Goal: Task Accomplishment & Management: Manage account settings

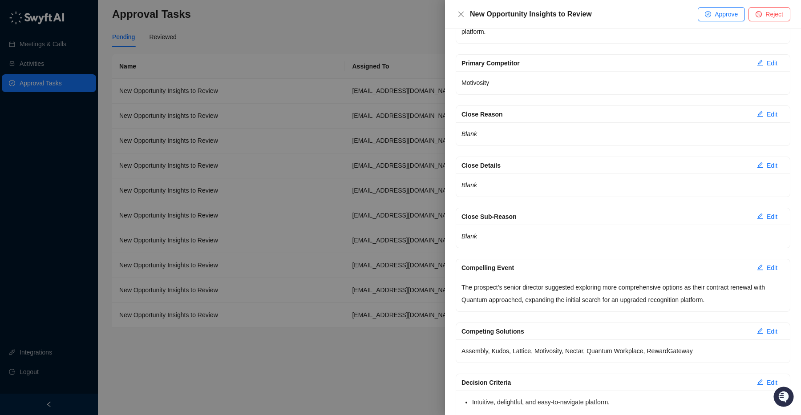
scroll to position [472, 0]
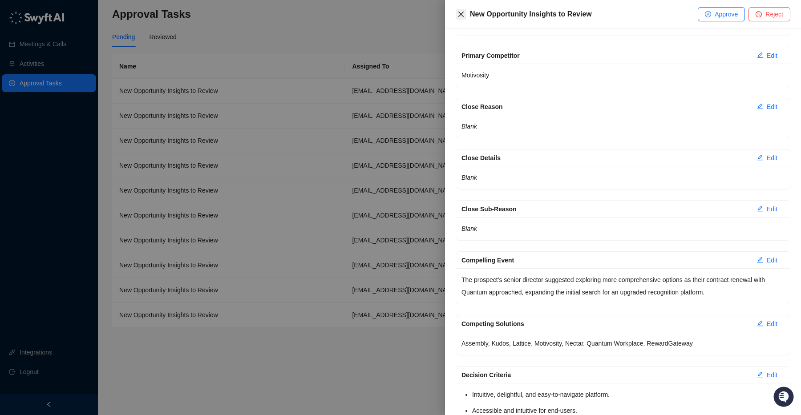
click at [462, 17] on icon "close" at bounding box center [460, 14] width 7 height 7
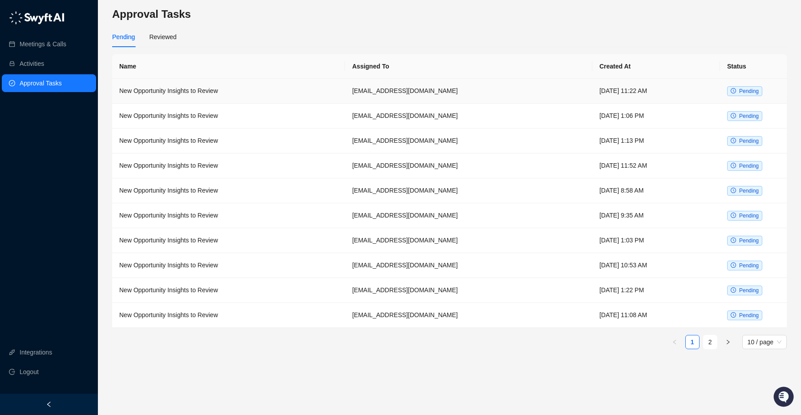
click at [742, 95] on span "Pending" at bounding box center [744, 91] width 35 height 10
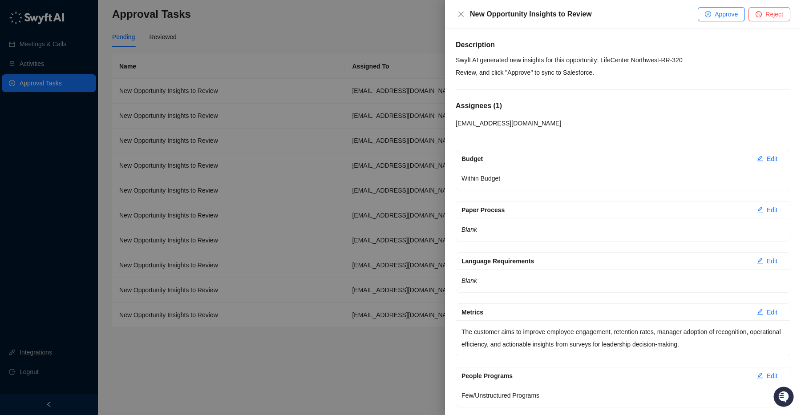
click at [297, 29] on div at bounding box center [400, 207] width 801 height 415
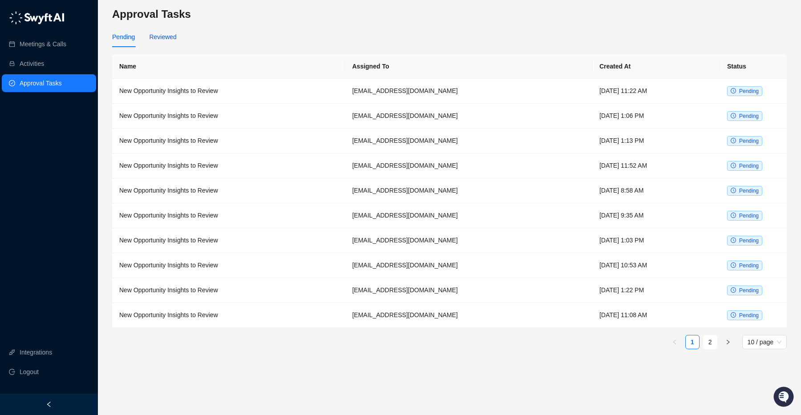
click at [166, 37] on div "Reviewed" at bounding box center [162, 37] width 27 height 10
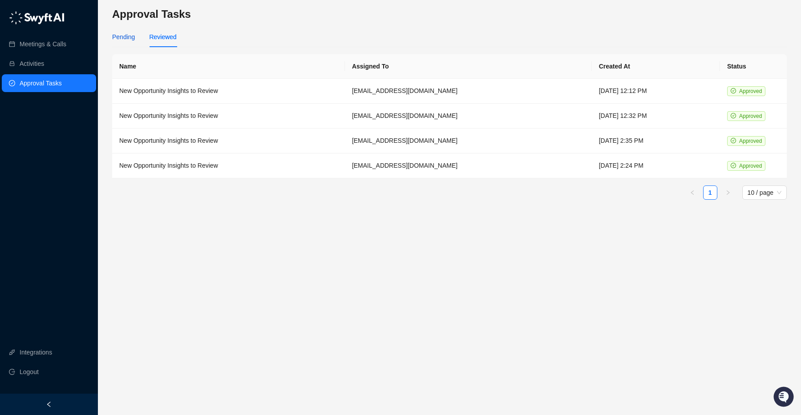
click at [114, 39] on div "Pending" at bounding box center [123, 37] width 23 height 10
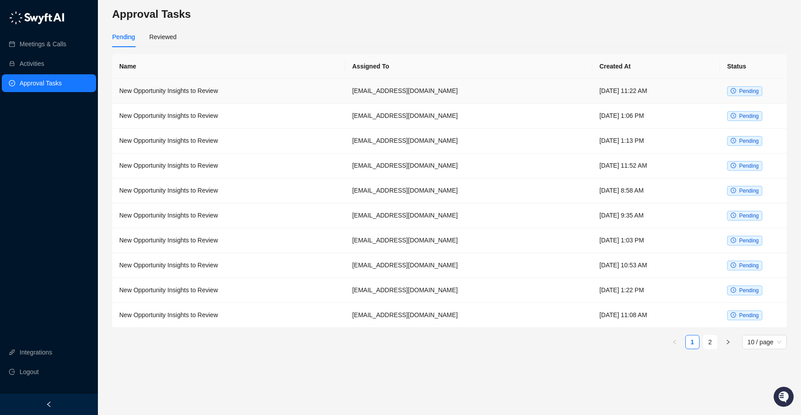
click at [760, 93] on span "Pending" at bounding box center [744, 91] width 35 height 10
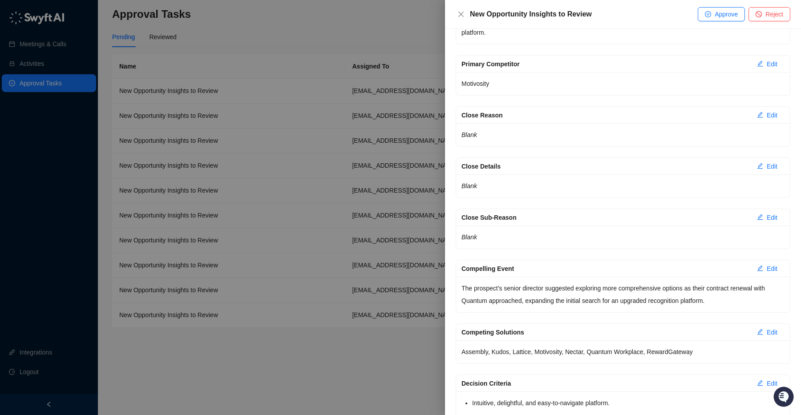
scroll to position [608, 0]
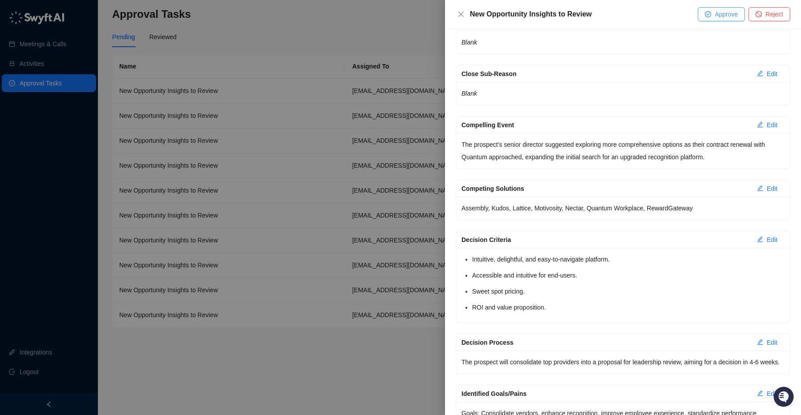
click at [726, 15] on span "Approve" at bounding box center [726, 14] width 23 height 10
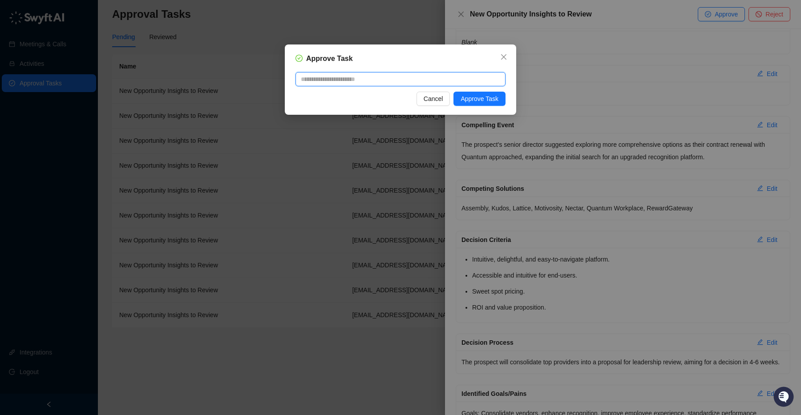
click at [459, 83] on textarea at bounding box center [400, 79] width 210 height 14
click at [479, 101] on span "Approve Task" at bounding box center [479, 99] width 38 height 10
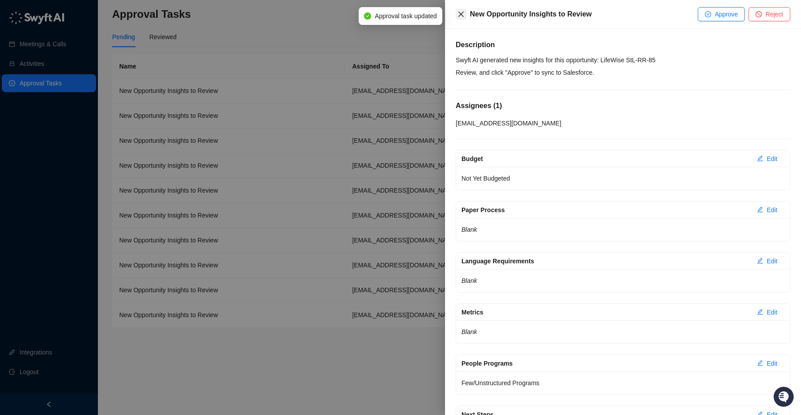
click at [460, 15] on icon "close" at bounding box center [460, 14] width 7 height 7
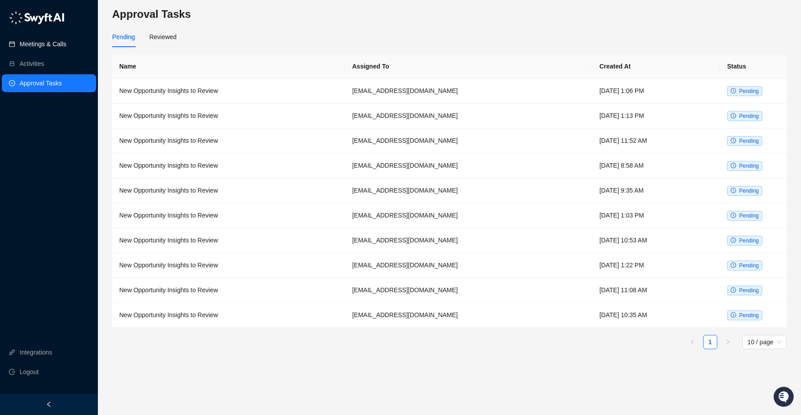
click at [62, 42] on link "Meetings & Calls" at bounding box center [43, 44] width 47 height 18
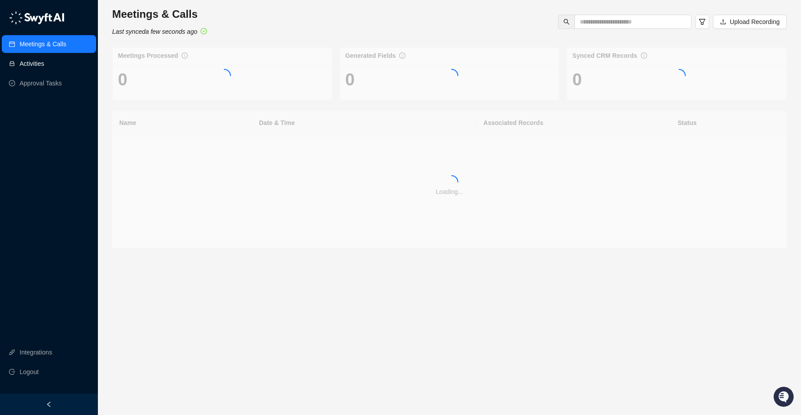
click at [44, 62] on link "Activities" at bounding box center [32, 64] width 24 height 18
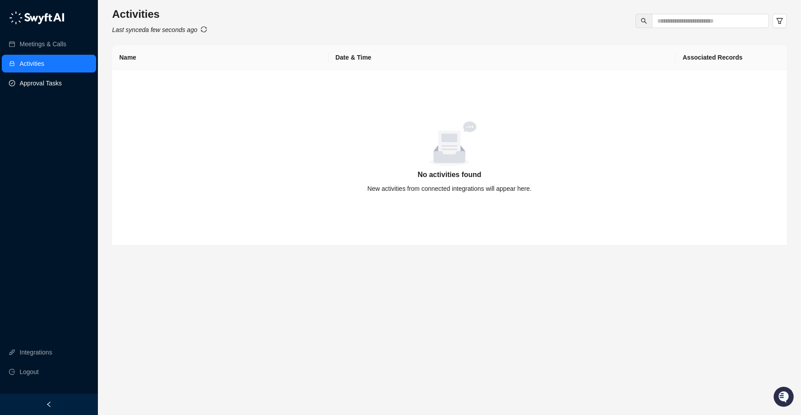
click at [46, 80] on link "Approval Tasks" at bounding box center [41, 83] width 42 height 18
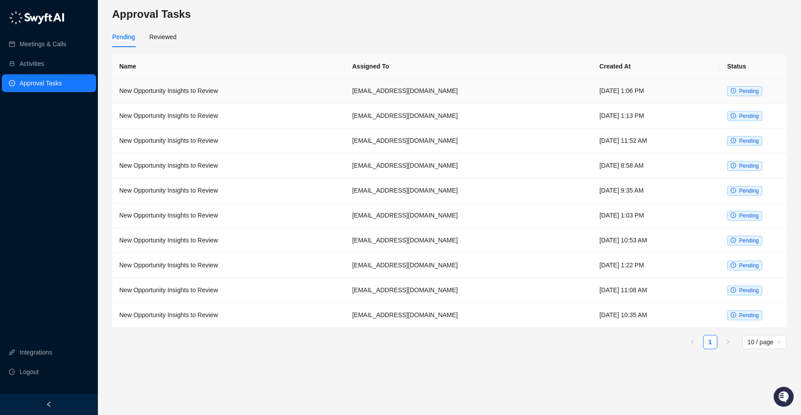
click at [213, 90] on td "New Opportunity Insights to Review" at bounding box center [228, 91] width 233 height 25
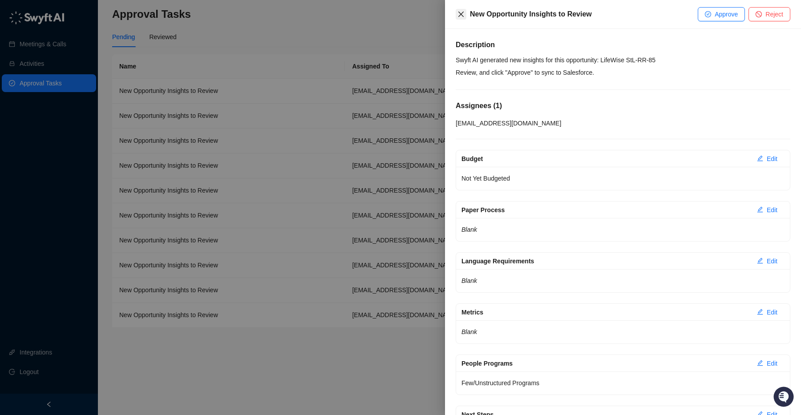
drag, startPoint x: 467, startPoint y: 18, endPoint x: 455, endPoint y: 17, distance: 12.0
click at [464, 18] on div "New Opportunity Insights to Review" at bounding box center [577, 14] width 242 height 11
drag, startPoint x: 460, startPoint y: 14, endPoint x: 427, endPoint y: 22, distance: 33.8
click at [460, 14] on icon "close" at bounding box center [460, 14] width 7 height 7
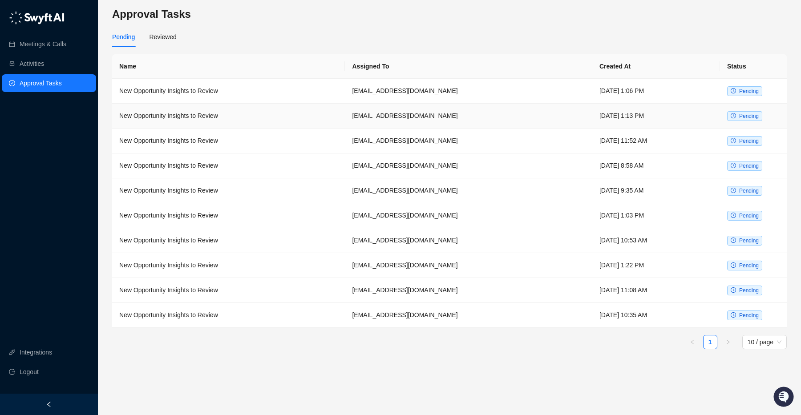
click at [743, 110] on td "Pending" at bounding box center [753, 116] width 67 height 25
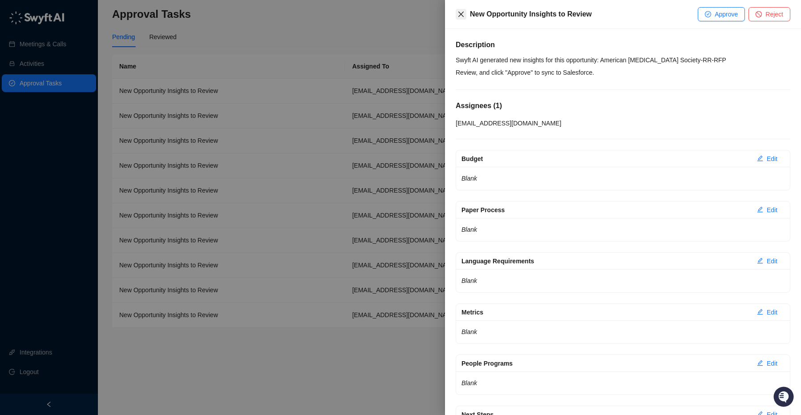
click at [462, 16] on icon "close" at bounding box center [460, 14] width 7 height 7
